Goal: Share content: Share content

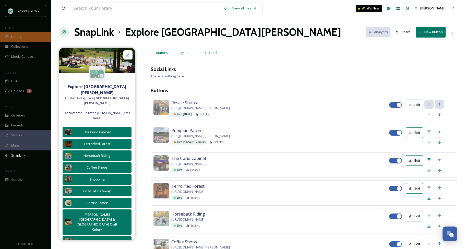
click at [19, 39] on div "Library" at bounding box center [25, 37] width 51 height 10
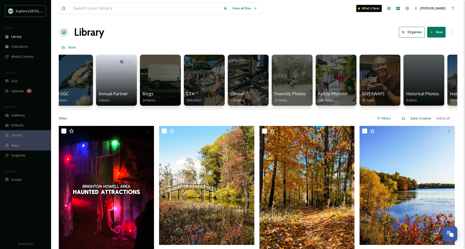
scroll to position [0, 450]
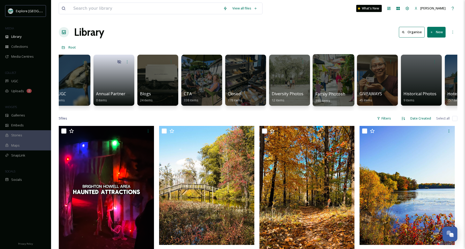
click at [320, 85] on div at bounding box center [334, 80] width 42 height 52
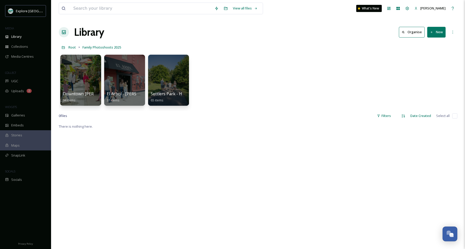
click at [437, 30] on button "New" at bounding box center [437, 32] width 18 height 10
click at [432, 63] on span "Folder" at bounding box center [431, 64] width 10 height 5
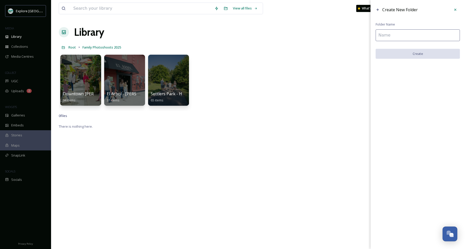
click at [413, 34] on input at bounding box center [418, 35] width 84 height 12
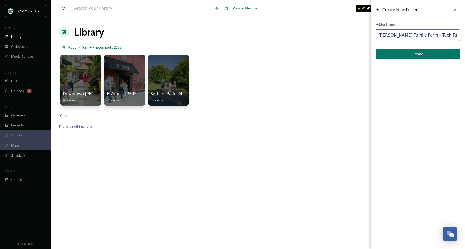
type input "[PERSON_NAME] Family Farm - Tuck Family"
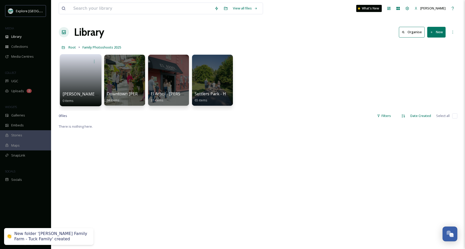
click at [84, 85] on link at bounding box center [81, 78] width 37 height 25
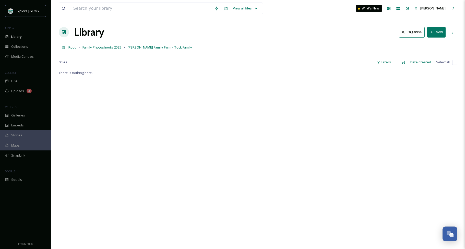
click at [439, 36] on button "New" at bounding box center [437, 32] width 18 height 10
click at [435, 47] on div "File Upload" at bounding box center [431, 44] width 29 height 10
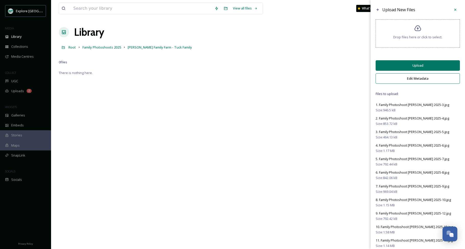
click at [413, 69] on button "Upload" at bounding box center [418, 65] width 84 height 10
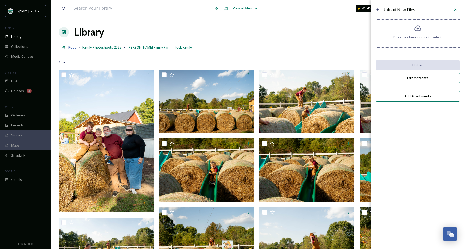
click at [71, 48] on span "Root" at bounding box center [71, 47] width 7 height 5
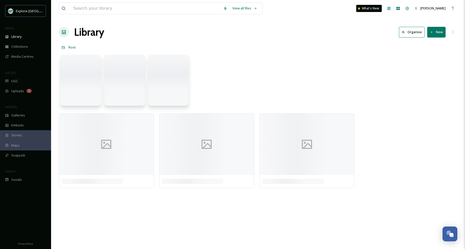
click at [71, 48] on span "Root" at bounding box center [71, 47] width 7 height 5
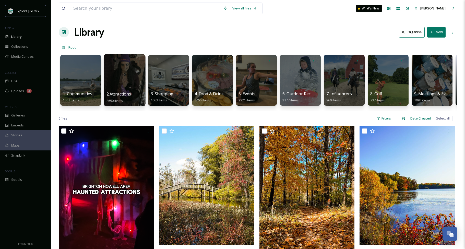
click at [131, 84] on div at bounding box center [125, 80] width 42 height 52
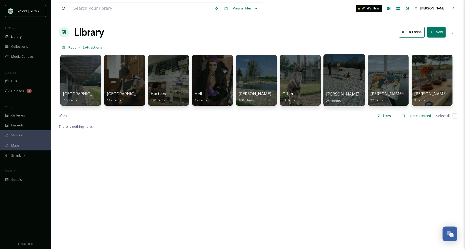
click at [342, 81] on div at bounding box center [345, 80] width 42 height 52
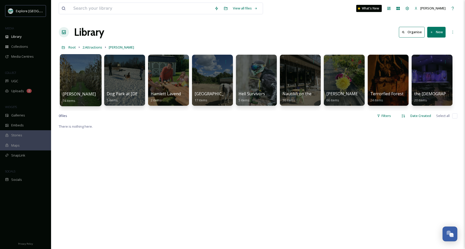
click at [87, 83] on div at bounding box center [81, 80] width 42 height 52
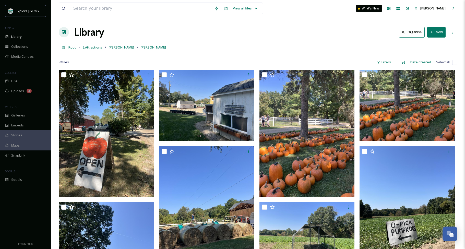
click at [437, 36] on button "New" at bounding box center [437, 32] width 18 height 10
click at [432, 44] on span "File Upload" at bounding box center [434, 44] width 17 height 5
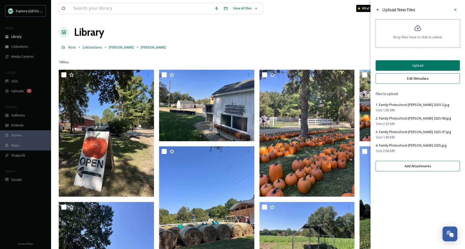
click at [425, 70] on button "Upload" at bounding box center [418, 65] width 84 height 10
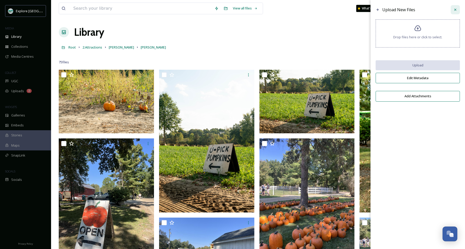
click at [454, 9] on icon at bounding box center [456, 10] width 4 height 4
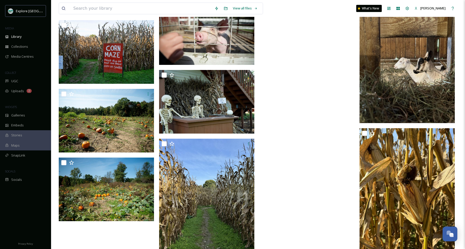
scroll to position [1956, 0]
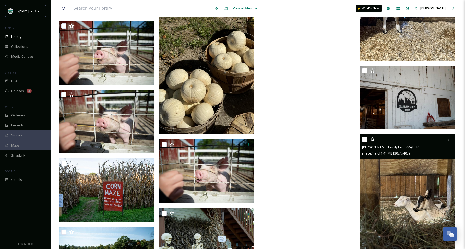
click at [405, 184] on img at bounding box center [407, 197] width 95 height 127
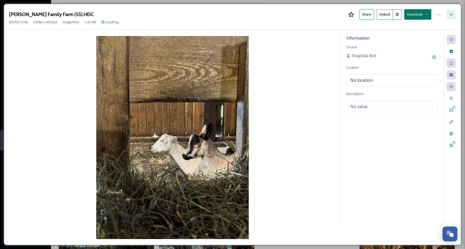
click at [452, 16] on icon at bounding box center [452, 15] width 4 height 4
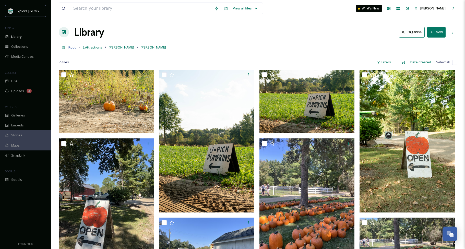
click at [72, 47] on span "Root" at bounding box center [71, 47] width 7 height 5
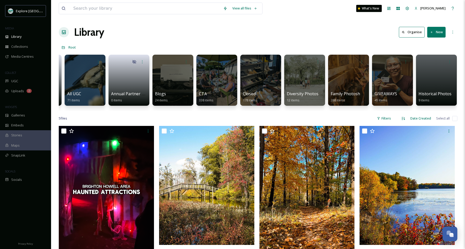
scroll to position [0, 509]
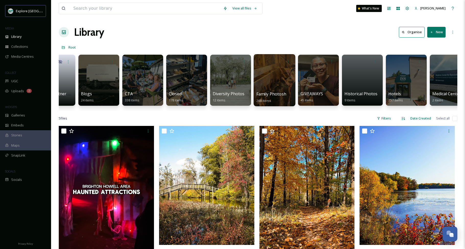
click at [282, 73] on div at bounding box center [275, 80] width 42 height 52
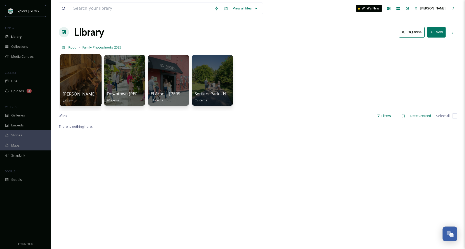
click at [64, 98] on div "Chambers Family Farm - Tuck Family 78 items" at bounding box center [81, 97] width 37 height 13
click at [74, 82] on div at bounding box center [81, 80] width 42 height 52
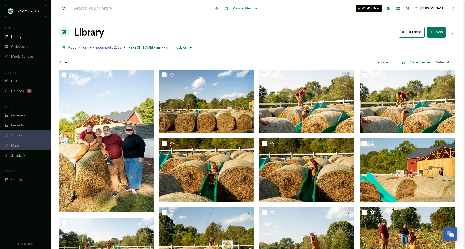
click at [115, 49] on span "Family Photoshoots 2025" at bounding box center [102, 47] width 39 height 5
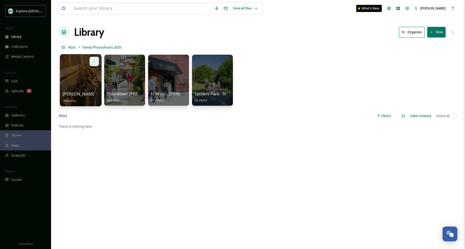
click at [95, 63] on icon at bounding box center [94, 61] width 4 height 4
click at [86, 75] on span "Edit / Share" at bounding box center [82, 72] width 18 height 5
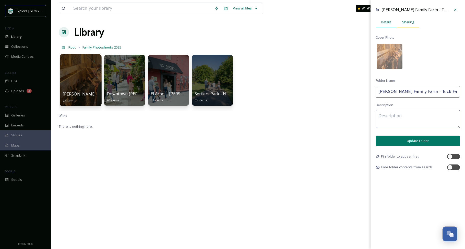
click at [407, 22] on span "Sharing" at bounding box center [409, 22] width 12 height 5
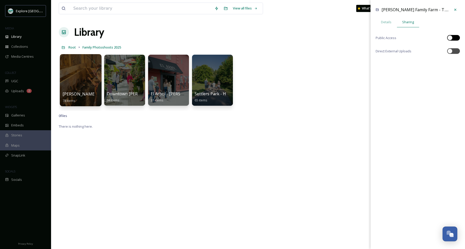
click at [455, 37] on div at bounding box center [456, 38] width 3 height 3
checkbox input "true"
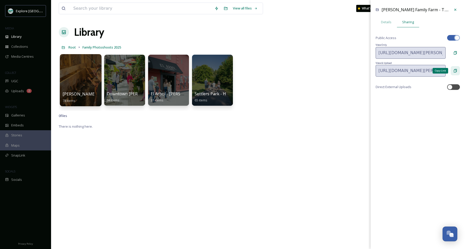
click at [454, 71] on icon at bounding box center [455, 70] width 3 height 3
click at [455, 11] on icon at bounding box center [456, 10] width 4 height 4
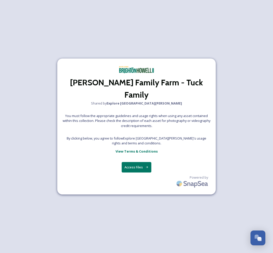
click at [137, 162] on button "Access Files" at bounding box center [137, 167] width 30 height 10
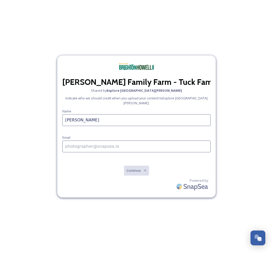
type input "[PERSON_NAME]"
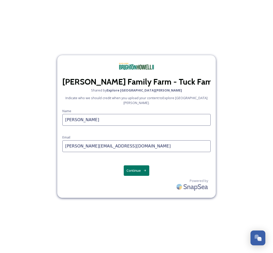
type input "[PERSON_NAME][EMAIL_ADDRESS][DOMAIN_NAME]"
click at [132, 166] on button "Continue" at bounding box center [137, 170] width 26 height 10
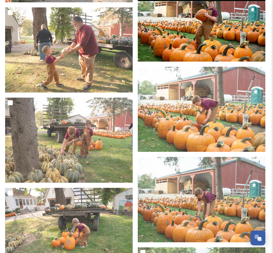
scroll to position [2203, 0]
